Goal: Check status: Check status

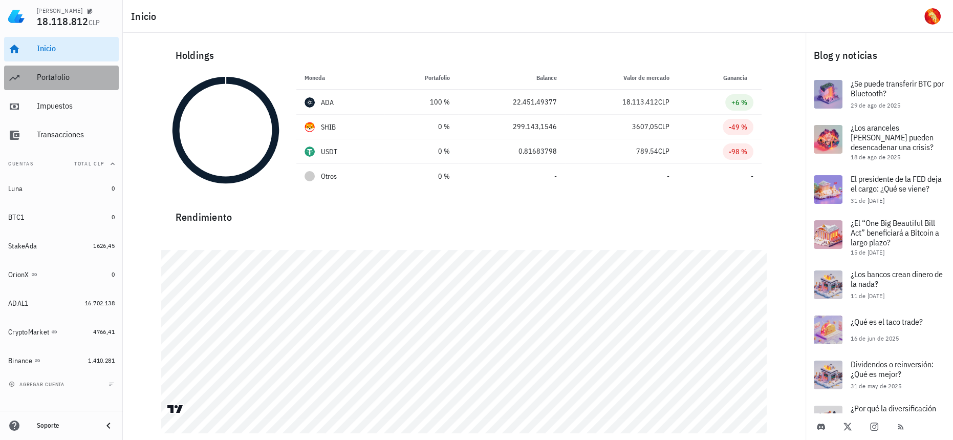
click at [84, 74] on div "Portafolio" at bounding box center [76, 77] width 78 height 10
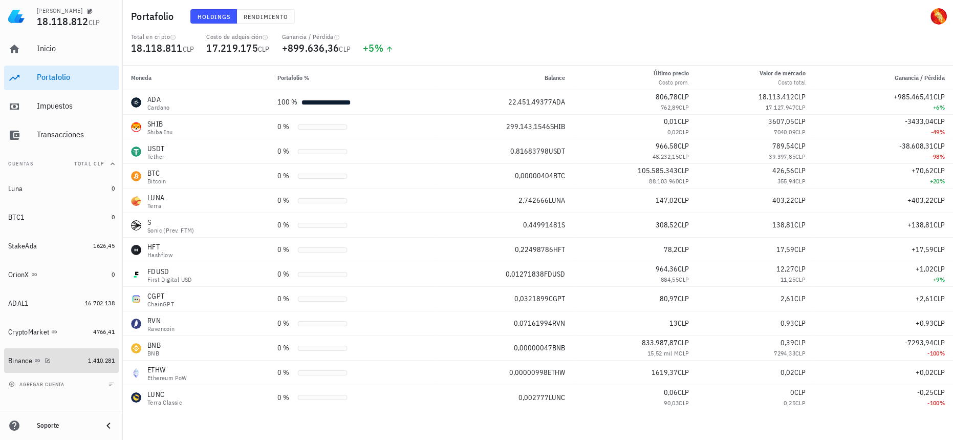
click at [93, 351] on link "Binance 1.410.281" at bounding box center [61, 360] width 115 height 25
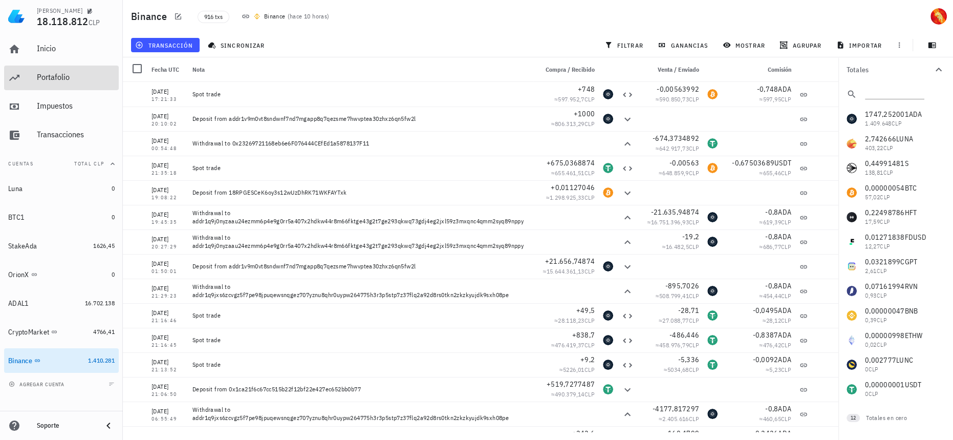
click at [49, 76] on div "Portafolio" at bounding box center [76, 77] width 78 height 10
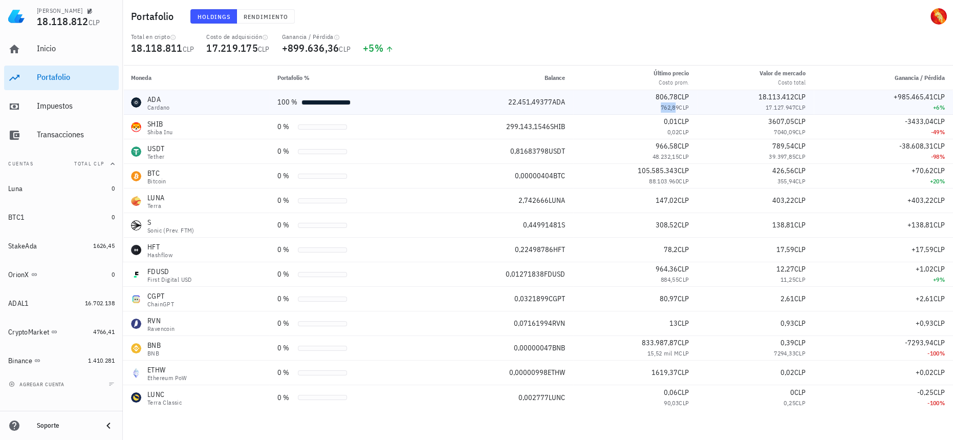
drag, startPoint x: 653, startPoint y: 106, endPoint x: 672, endPoint y: 108, distance: 19.6
click at [672, 108] on div "762,89 CLP" at bounding box center [635, 107] width 108 height 10
